Goal: Task Accomplishment & Management: Manage account settings

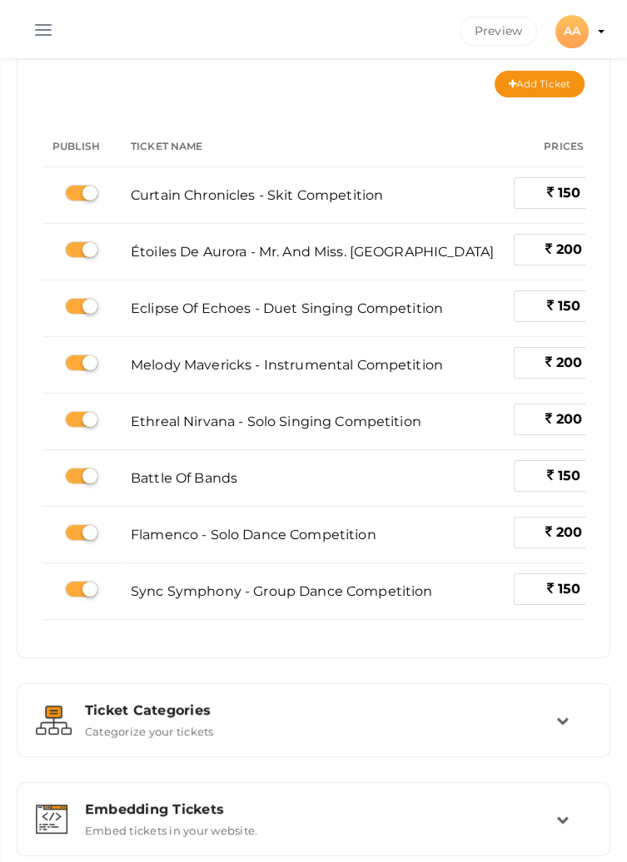
scroll to position [0, 191]
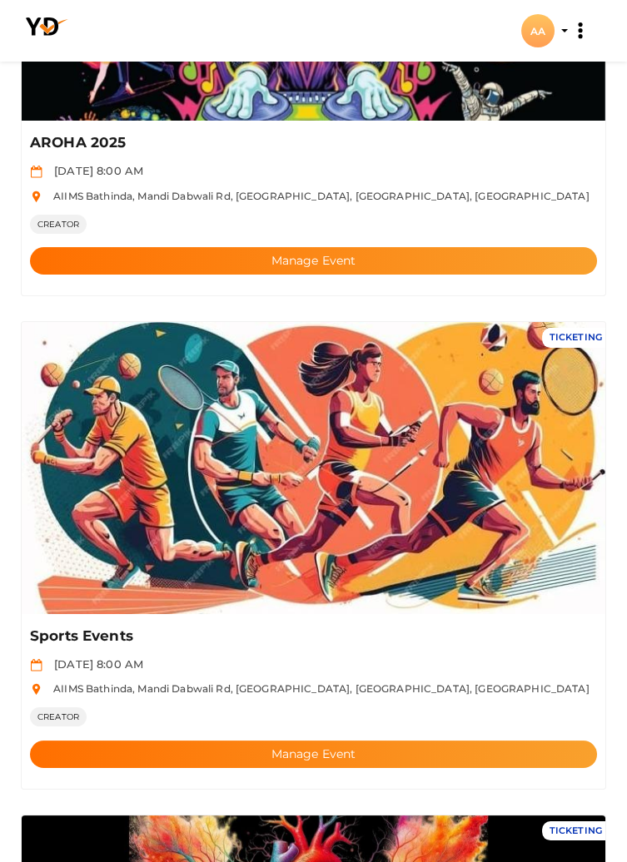
scroll to position [345, 0]
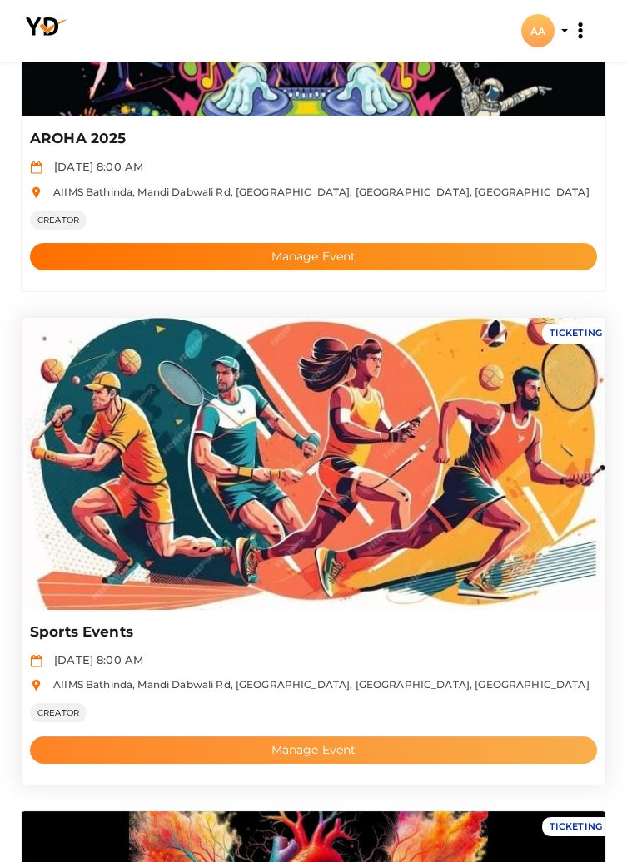
click at [253, 747] on button "Manage Event" at bounding box center [313, 750] width 567 height 27
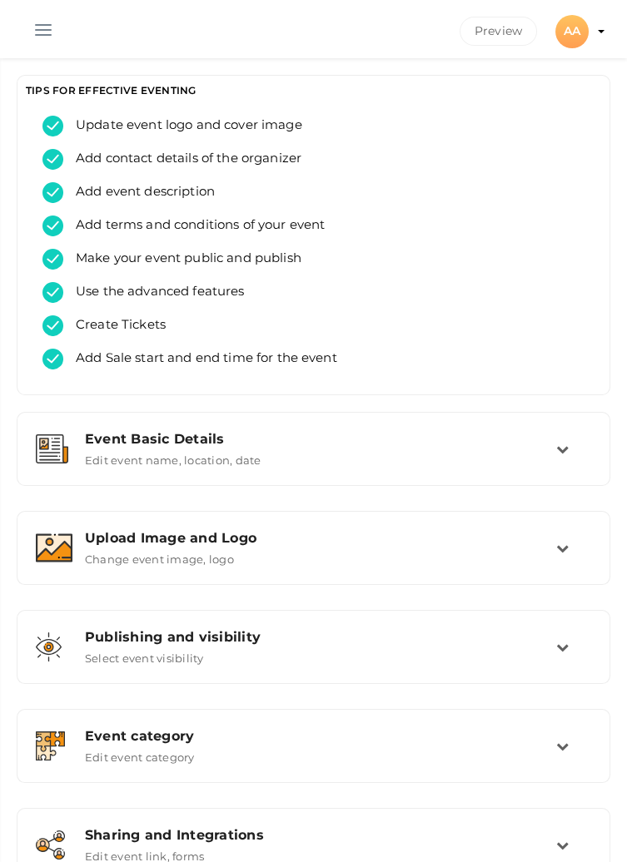
click at [27, 30] on button "button" at bounding box center [43, 26] width 43 height 43
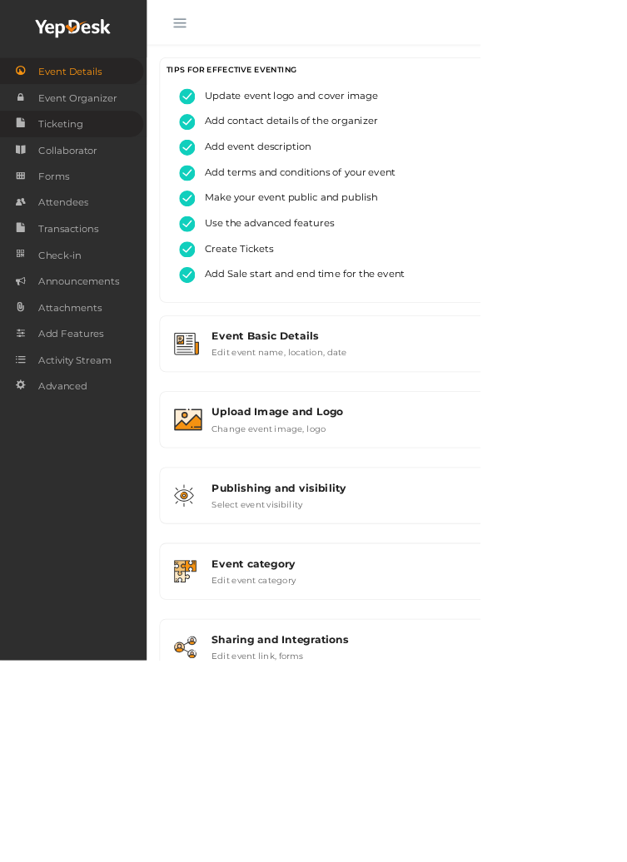
click at [72, 171] on span "Ticketing" at bounding box center [79, 162] width 58 height 33
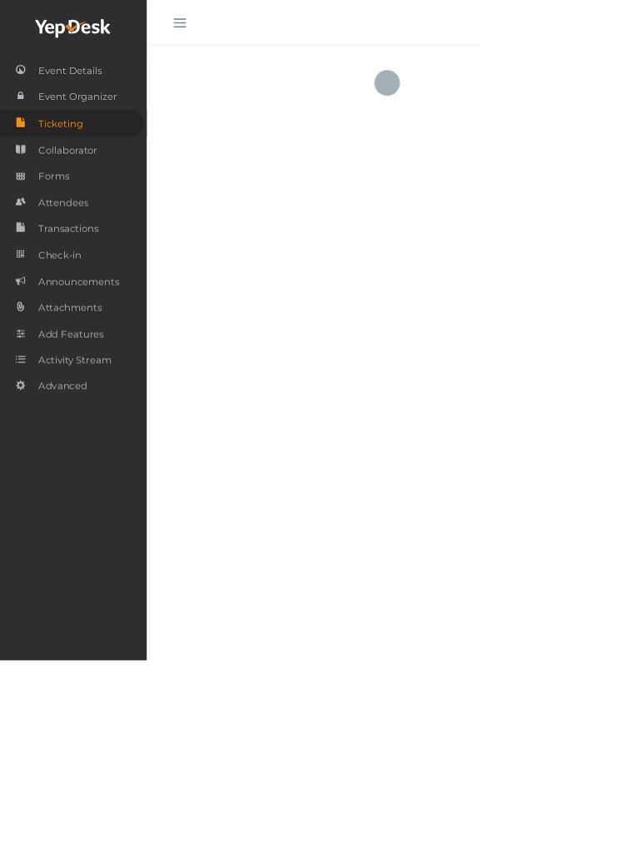
click at [221, 33] on button "button" at bounding box center [234, 26] width 43 height 43
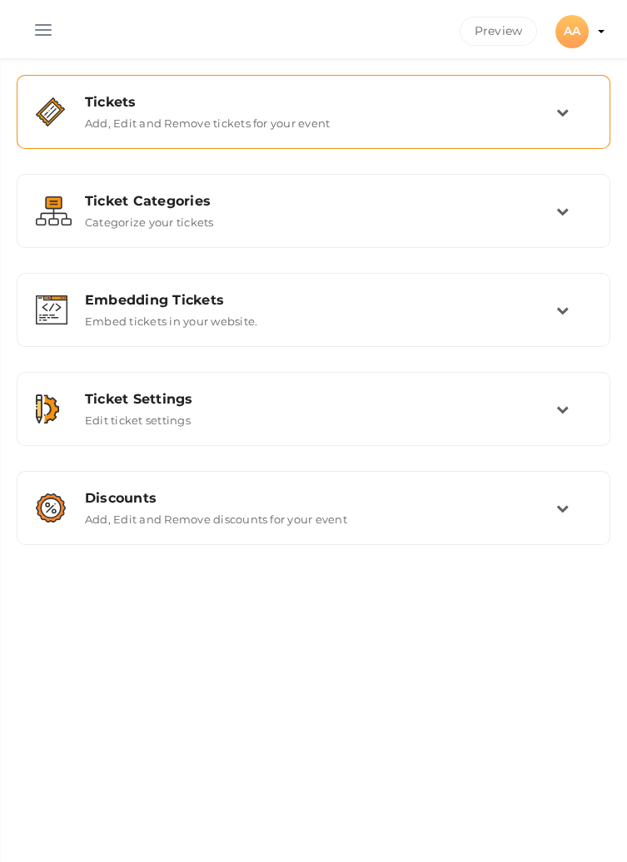
click at [228, 116] on label "Add, Edit and Remove tickets for your event" at bounding box center [207, 120] width 245 height 20
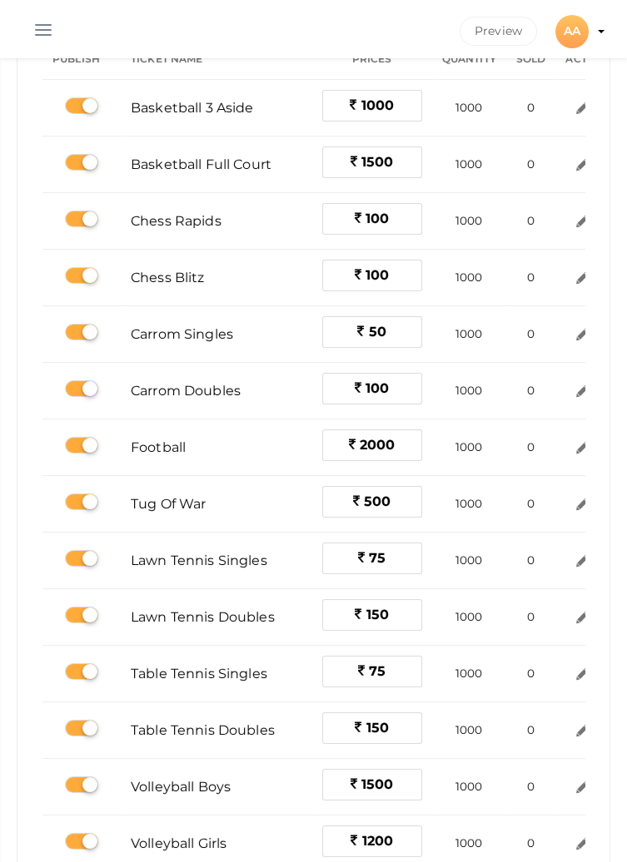
scroll to position [0, 52]
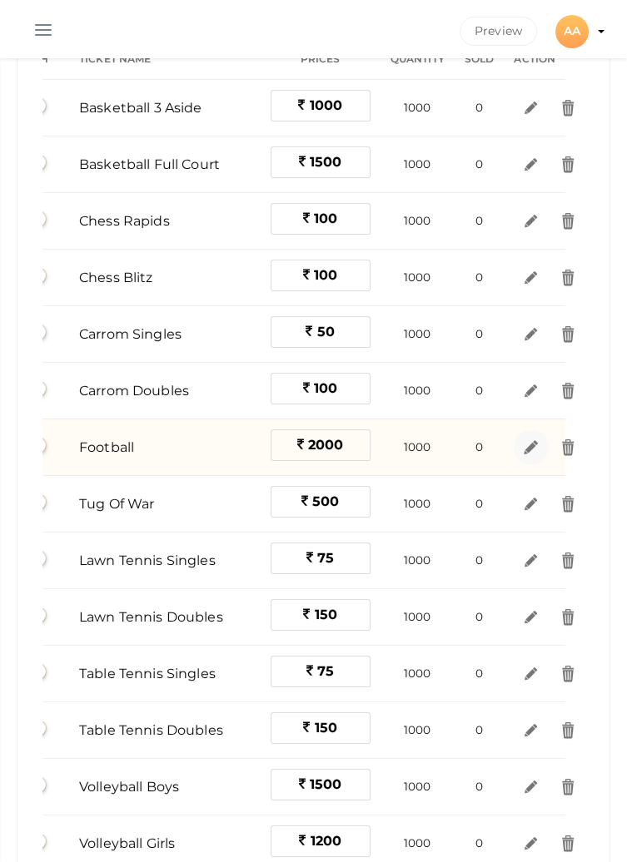
click at [529, 443] on img at bounding box center [530, 447] width 19 height 19
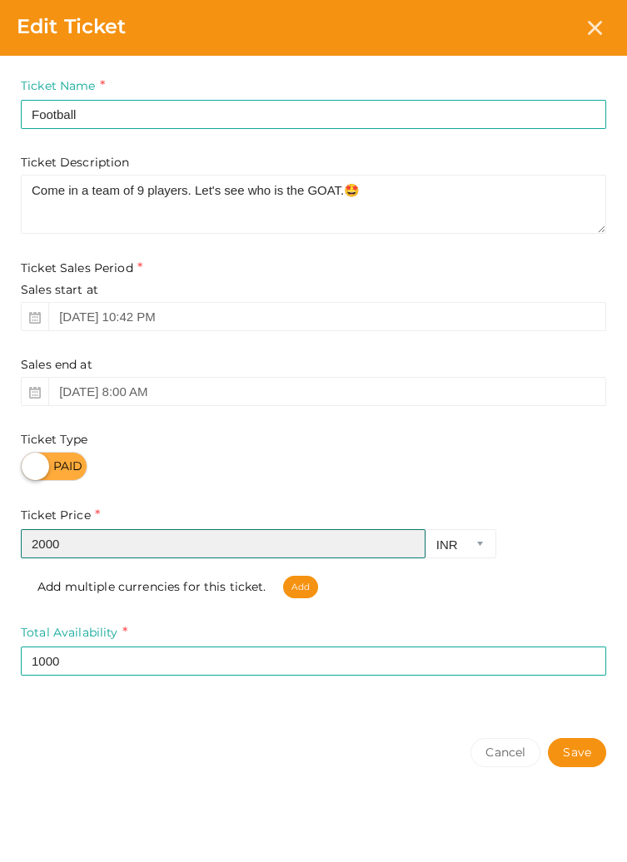
click at [81, 549] on input "2000" at bounding box center [223, 543] width 404 height 29
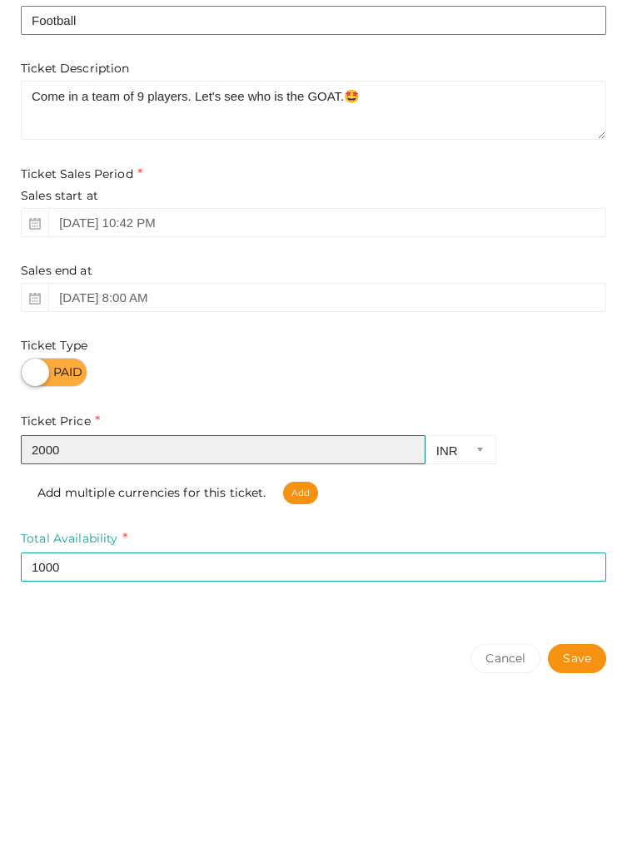
scroll to position [178, 0]
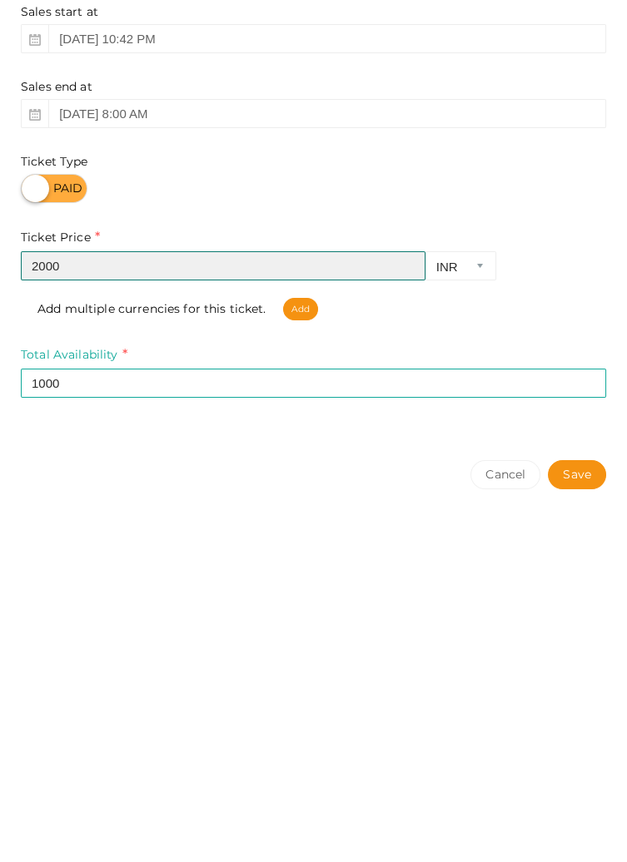
click at [39, 541] on input "2000" at bounding box center [223, 543] width 404 height 29
type input "3000"
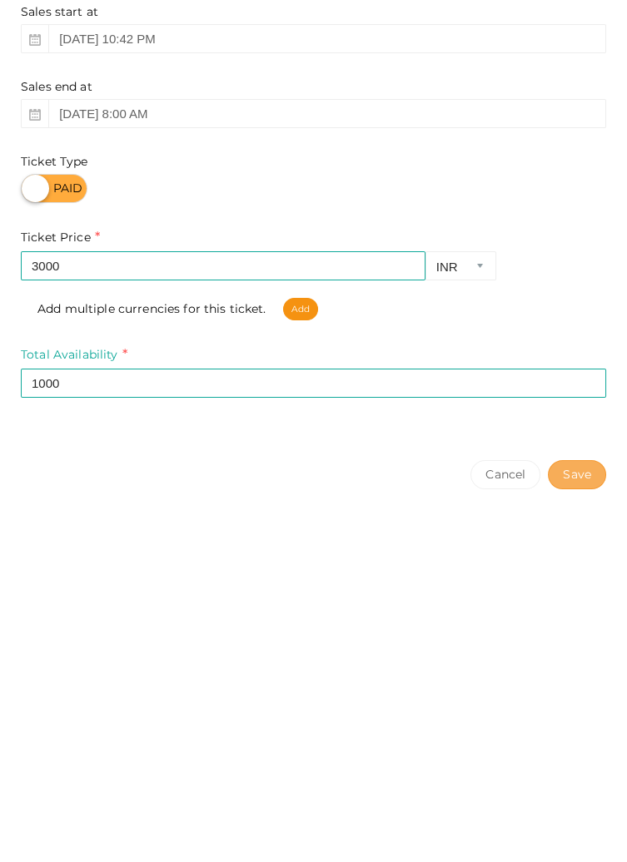
click at [570, 746] on button "Save" at bounding box center [577, 752] width 58 height 29
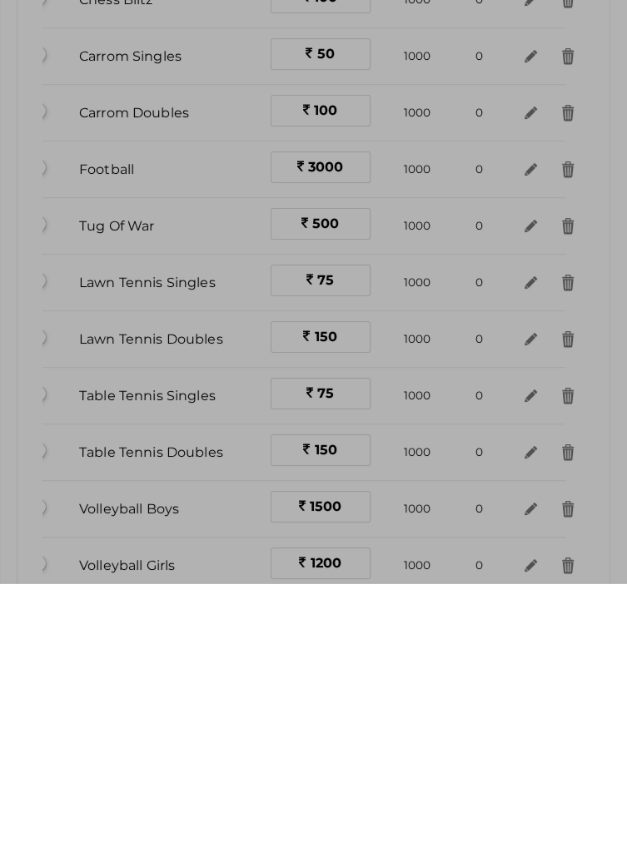
scroll to position [0, 0]
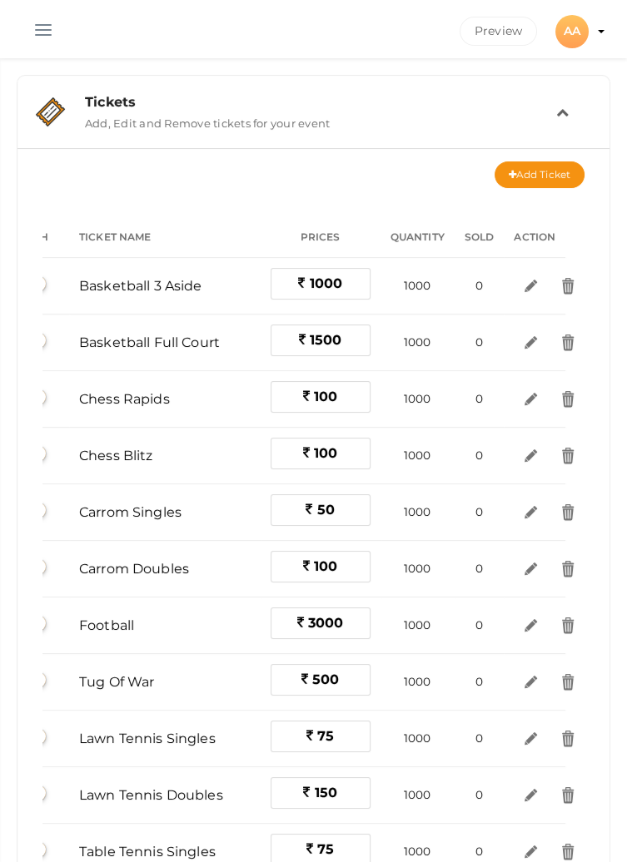
click at [553, 107] on div "Tickets" at bounding box center [320, 102] width 471 height 16
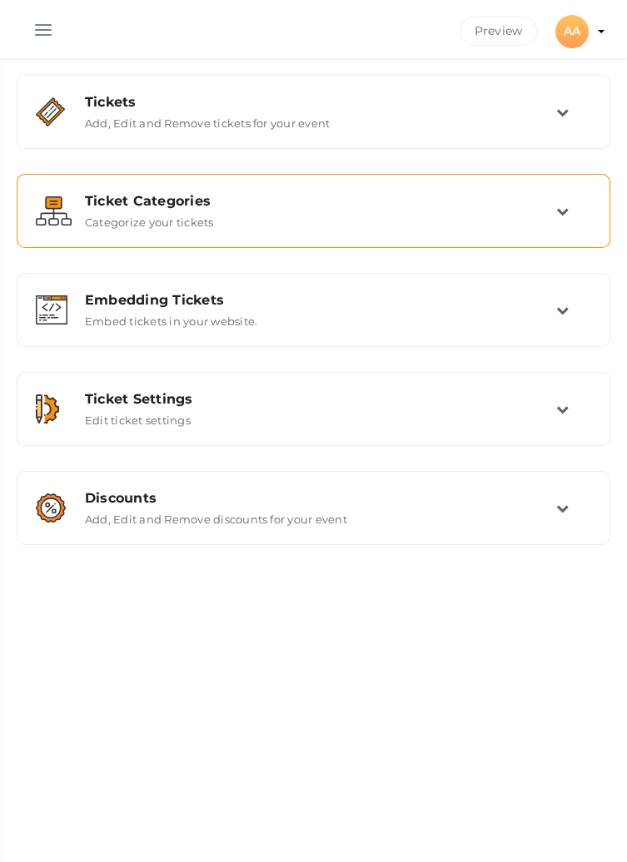
click at [548, 226] on div "Ticket Categories Categorize your tickets" at bounding box center [314, 211] width 484 height 36
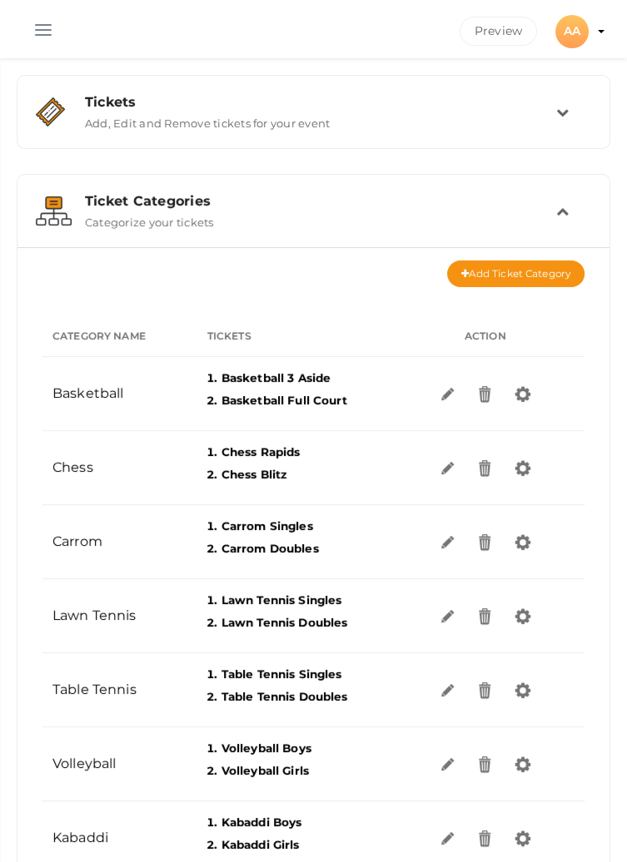
click at [566, 206] on icon at bounding box center [562, 211] width 12 height 12
